Goal: Information Seeking & Learning: Compare options

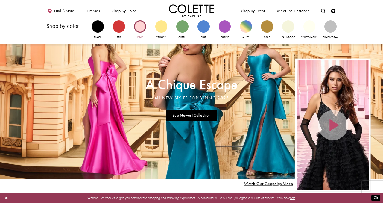
click at [143, 25] on div "Primary block" at bounding box center [140, 26] width 12 height 12
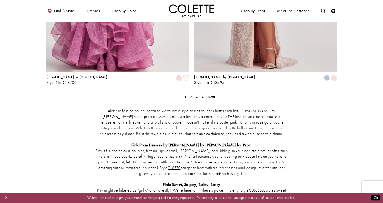
scroll to position [850, 0]
click at [191, 98] on div "Alert the fashion police, because we’ve got a style sensation that’s hotter tha…" at bounding box center [191, 189] width 290 height 183
click at [190, 94] on span "2" at bounding box center [191, 96] width 2 height 5
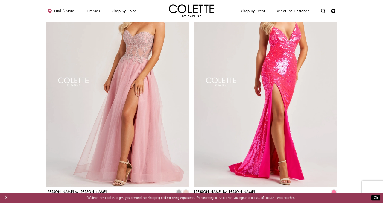
scroll to position [735, 0]
click at [146, 117] on img "Visit Colette by Daphne Style No. CL8110 Page" at bounding box center [117, 82] width 142 height 207
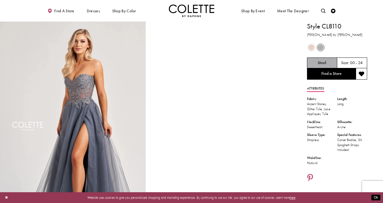
click at [308, 47] on span "Product color controls state depends on size chosen" at bounding box center [311, 48] width 6 height 6
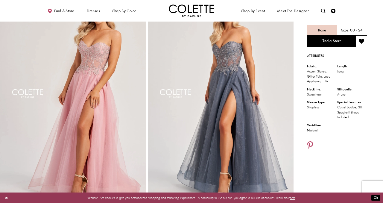
scroll to position [29, 0]
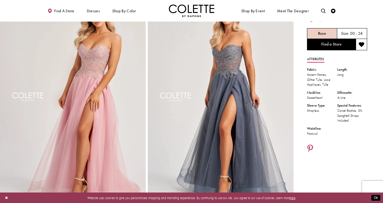
click at [91, 108] on img "Full size Style CL8110 Colette by Daphne #3 Rose frontface vertical picture" at bounding box center [73, 101] width 146 height 218
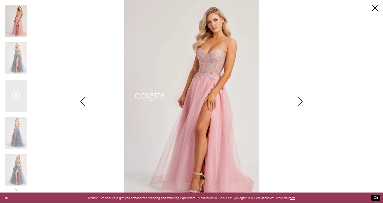
click at [72, 84] on div "Pause autoplay Previous Slide Next Slide 0 1 2 3 4 5 6" at bounding box center [191, 101] width 372 height 203
click at [377, 4] on div "Pause autoplay Previous Slide Next Slide 0 1 2 3 4 5 6" at bounding box center [191, 101] width 372 height 203
click at [371, 8] on div "Pause autoplay Previous Slide Next Slide 0 1 2 3 4 5 6" at bounding box center [191, 101] width 372 height 203
click at [372, 5] on link "Close" at bounding box center [374, 7] width 5 height 5
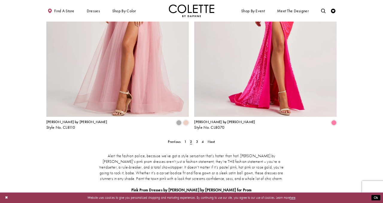
scroll to position [804, 0]
click at [195, 138] on link "3" at bounding box center [196, 141] width 5 height 7
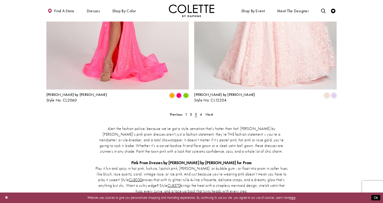
scroll to position [832, 0]
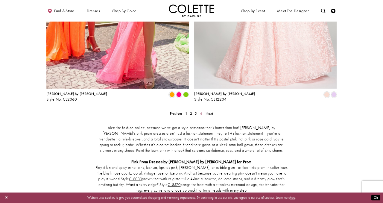
click at [201, 111] on span "4" at bounding box center [201, 113] width 2 height 5
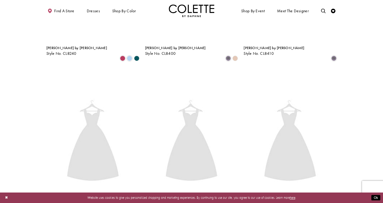
scroll to position [25, 0]
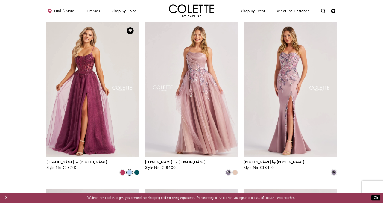
click at [130, 169] on span "Product List" at bounding box center [129, 171] width 5 height 5
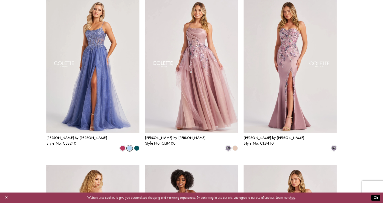
scroll to position [0, 0]
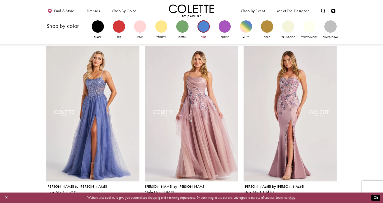
click at [200, 24] on div "Primary block" at bounding box center [203, 26] width 12 height 12
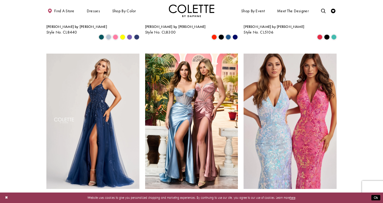
scroll to position [165, 0]
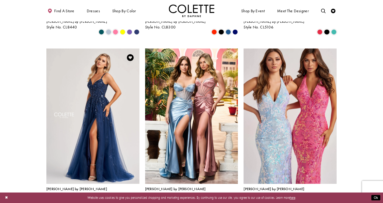
click at [136, 195] on polygon "Product List" at bounding box center [136, 198] width 7 height 7
click at [137, 195] on polygon "Product List" at bounding box center [136, 198] width 7 height 7
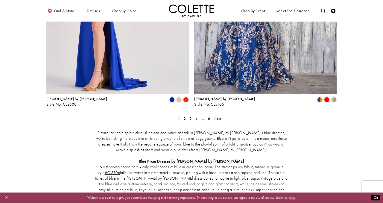
scroll to position [829, 0]
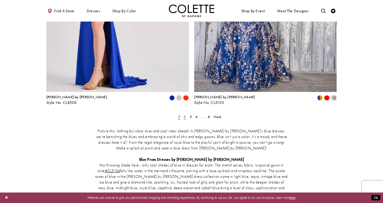
click at [183, 113] on link "2" at bounding box center [184, 116] width 5 height 7
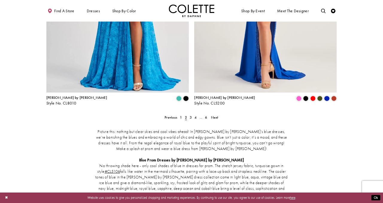
scroll to position [784, 0]
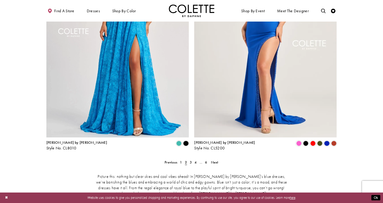
click at [189, 159] on link "3" at bounding box center [190, 162] width 5 height 7
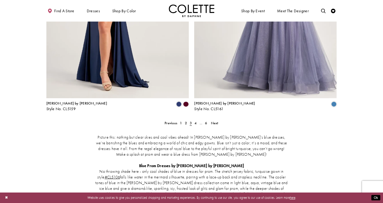
scroll to position [836, 0]
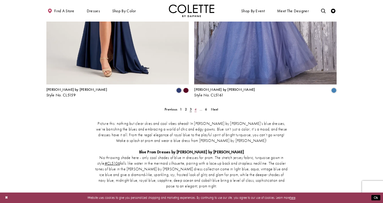
click at [196, 107] on span "4" at bounding box center [195, 109] width 2 height 5
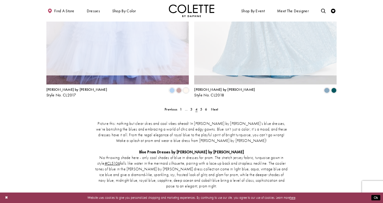
scroll to position [25, 0]
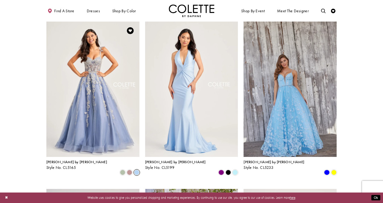
click at [137, 169] on span "Product List" at bounding box center [136, 171] width 5 height 5
click at [89, 60] on img "Visit Colette by Daphne Style No. CL5165 Page" at bounding box center [92, 89] width 93 height 135
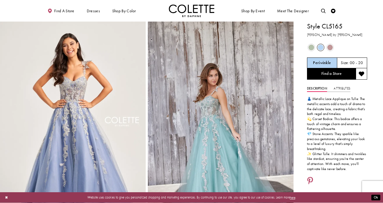
click at [113, 85] on img "Full size Style CL5165 Colette by Daphne #0 Periwinkle picture" at bounding box center [73, 131] width 146 height 218
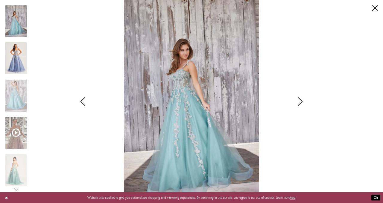
click at [18, 59] on img "Scroll List" at bounding box center [15, 58] width 21 height 32
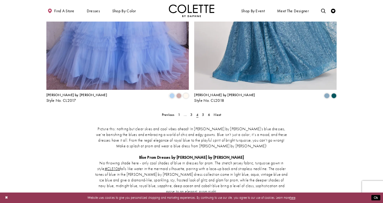
scroll to position [834, 0]
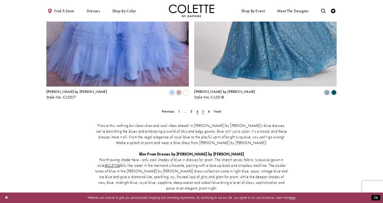
click at [202, 109] on span "5" at bounding box center [203, 111] width 2 height 5
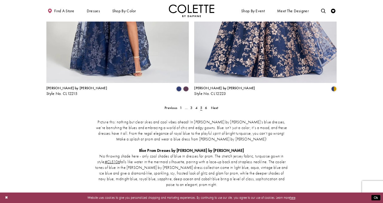
scroll to position [842, 0]
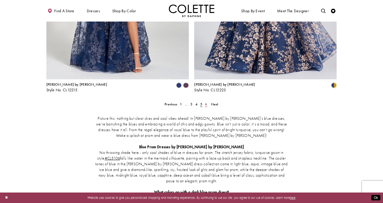
click at [206, 102] on span "6" at bounding box center [206, 104] width 2 height 5
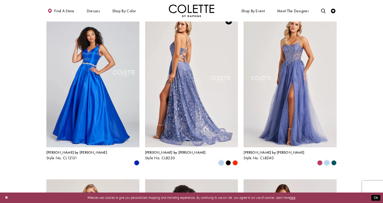
scroll to position [36, 0]
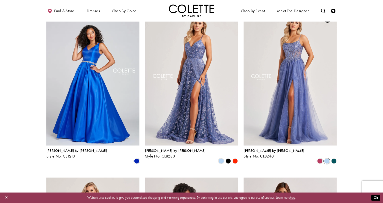
click at [326, 158] on span "Product List" at bounding box center [326, 160] width 5 height 5
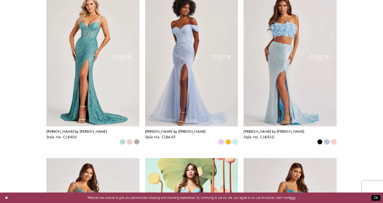
scroll to position [0, 0]
